Goal: Consume media (video, audio)

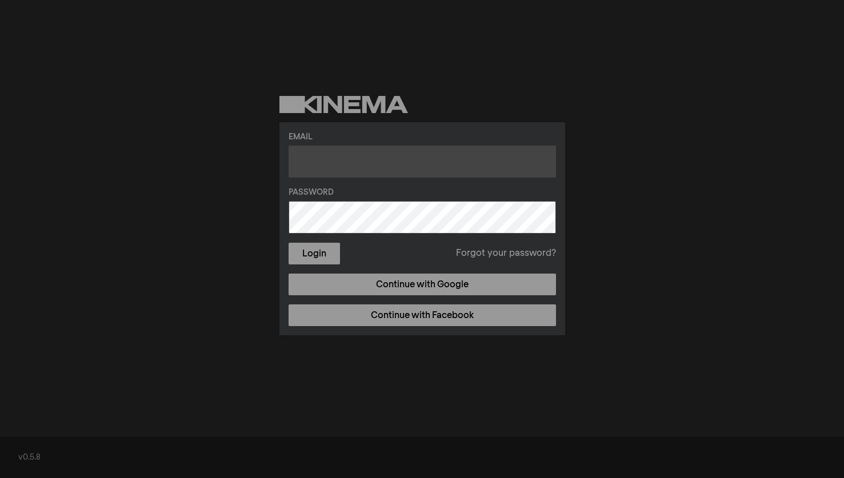
click at [313, 163] on input "text" at bounding box center [423, 162] width 268 height 32
type input "[EMAIL_ADDRESS][DOMAIN_NAME]"
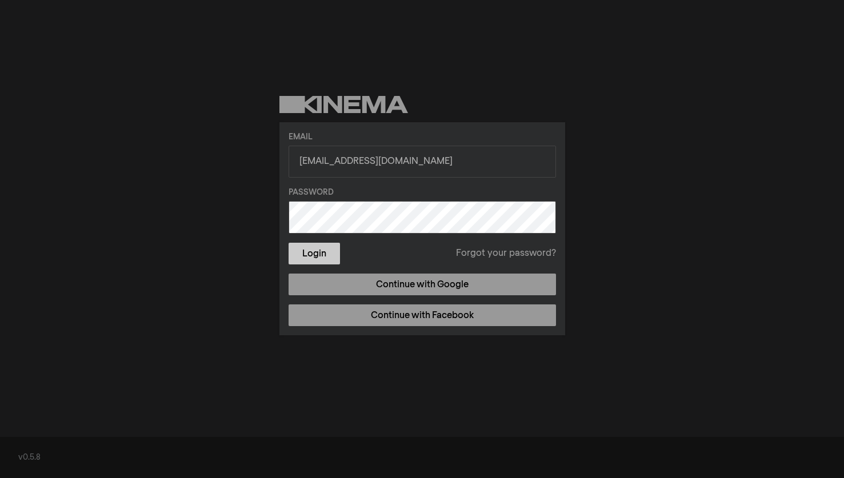
click at [298, 256] on button "Login" at bounding box center [314, 254] width 51 height 22
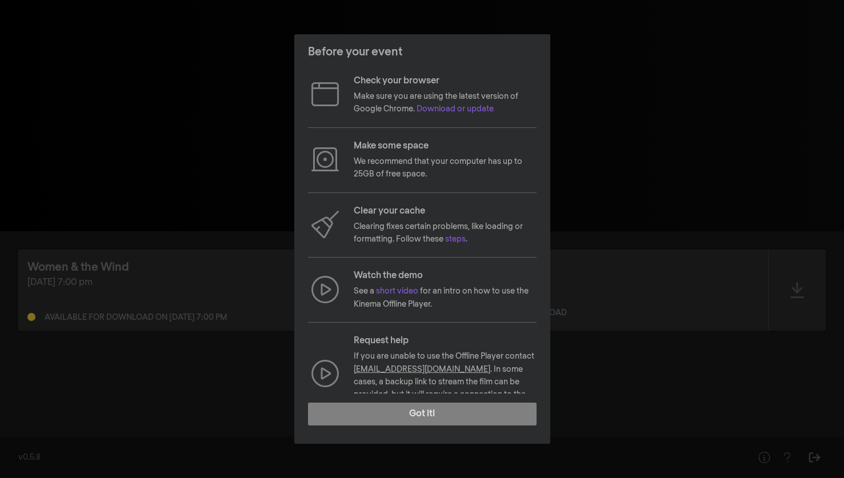
click at [403, 158] on p "We recommend that your computer has up to 25GB of free space." at bounding box center [445, 168] width 183 height 26
click at [400, 187] on div "Check your browser Make sure you are using the latest version of Google Chrome.…" at bounding box center [422, 244] width 229 height 340
click at [394, 228] on p "Clearing fixes certain problems, like loading or formatting. Follow these steps…" at bounding box center [445, 234] width 183 height 26
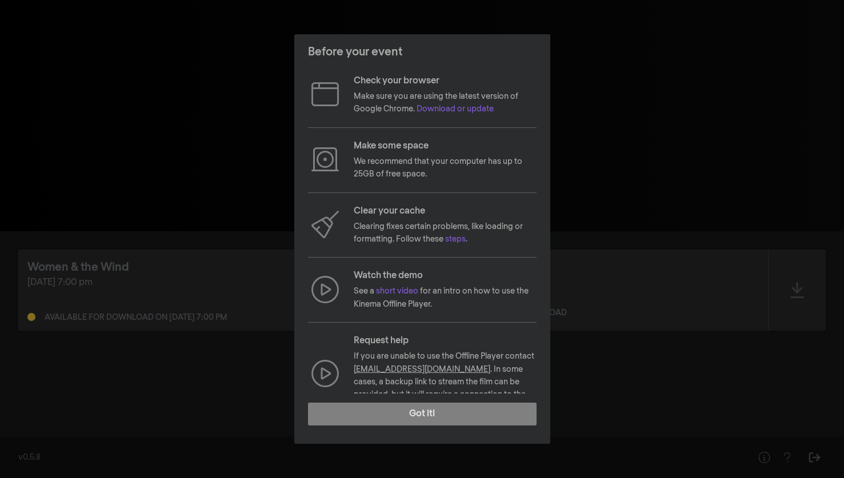
click at [394, 228] on p "Clearing fixes certain problems, like loading or formatting. Follow these steps…" at bounding box center [445, 234] width 183 height 26
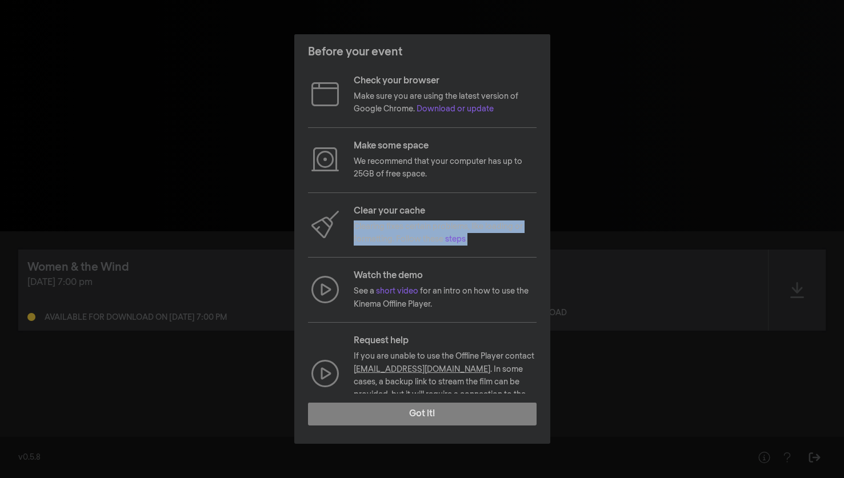
click at [375, 290] on p "See a short video for an intro on how to use the Kinema Offline Player." at bounding box center [445, 298] width 183 height 26
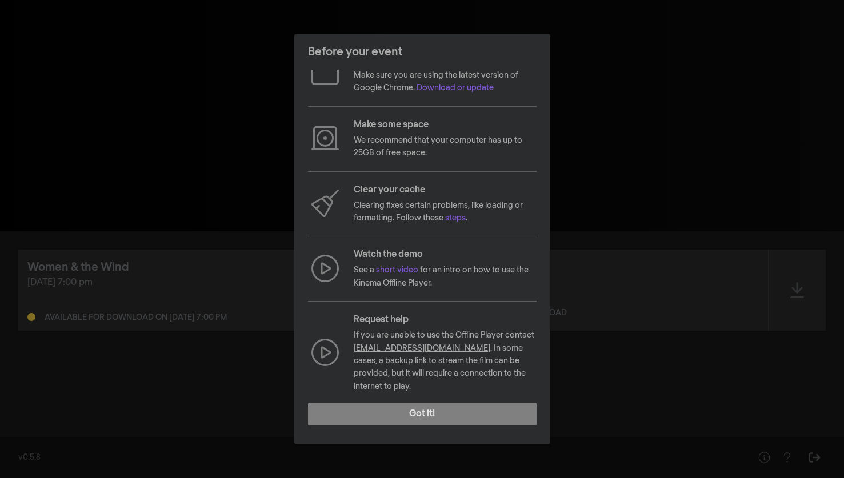
scroll to position [25, 0]
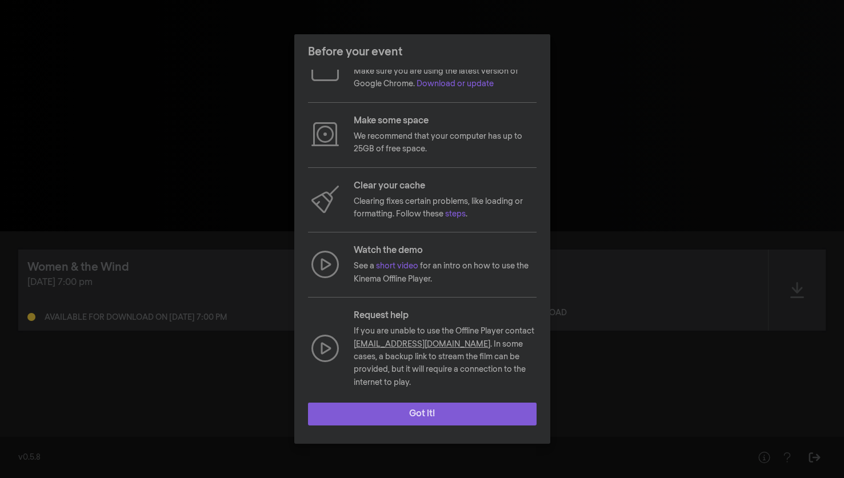
click at [389, 413] on button "Got it!" at bounding box center [422, 414] width 229 height 23
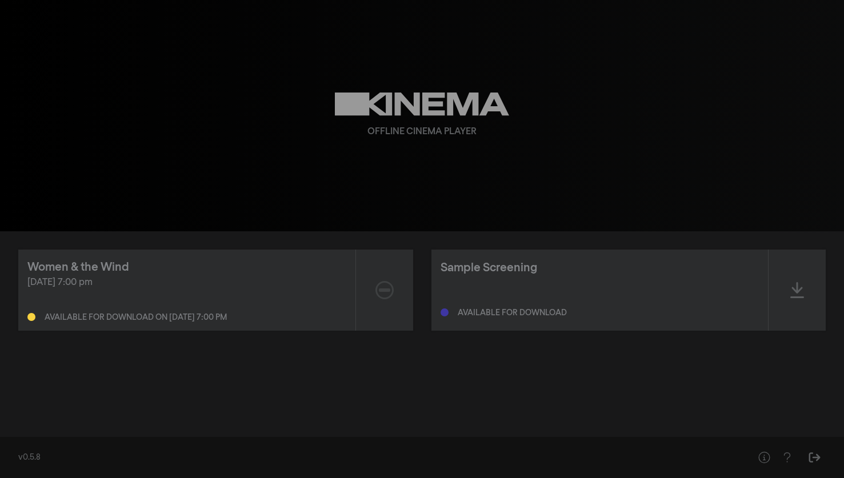
click at [189, 318] on div "Available for download on [DATE] 7:00 pm" at bounding box center [136, 318] width 182 height 8
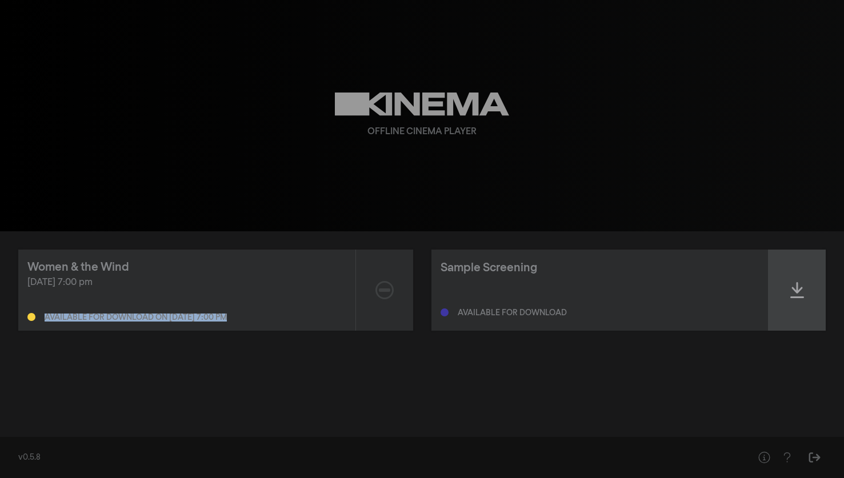
click at [801, 281] on div at bounding box center [797, 290] width 57 height 81
click at [795, 293] on icon at bounding box center [798, 290] width 14 height 18
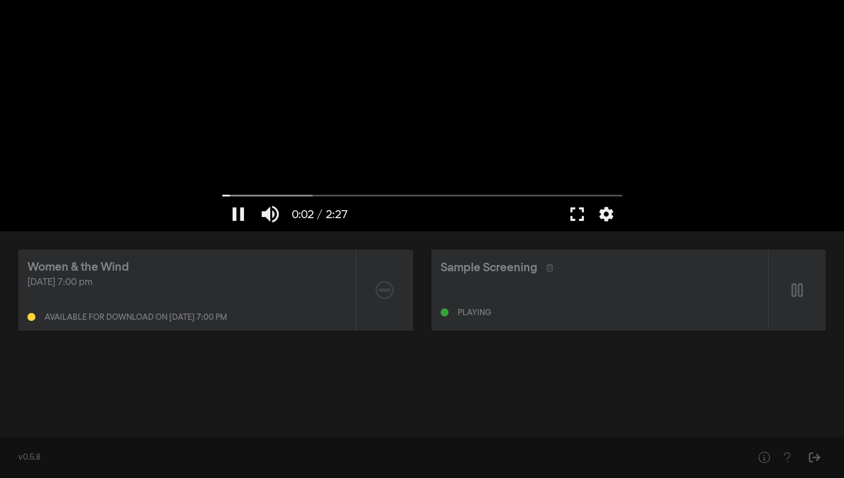
click at [574, 210] on button "fullscreen" at bounding box center [577, 214] width 32 height 34
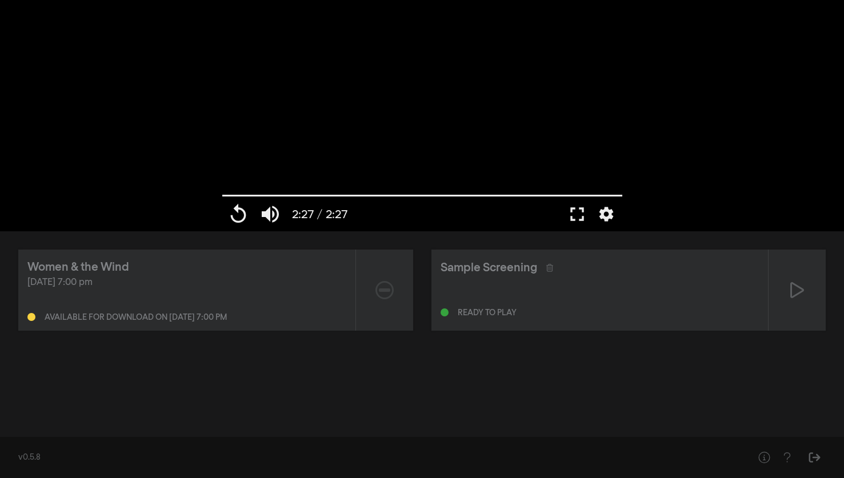
click at [197, 316] on div "Available for download on [DATE] 7:00 pm" at bounding box center [136, 318] width 182 height 8
click at [252, 364] on div "Women & the Wind [DATE] 7:00 pm Available for download on [DATE] 7:00 pm Sample…" at bounding box center [422, 331] width 844 height 198
type input "147.146"
